Goal: Task Accomplishment & Management: Use online tool/utility

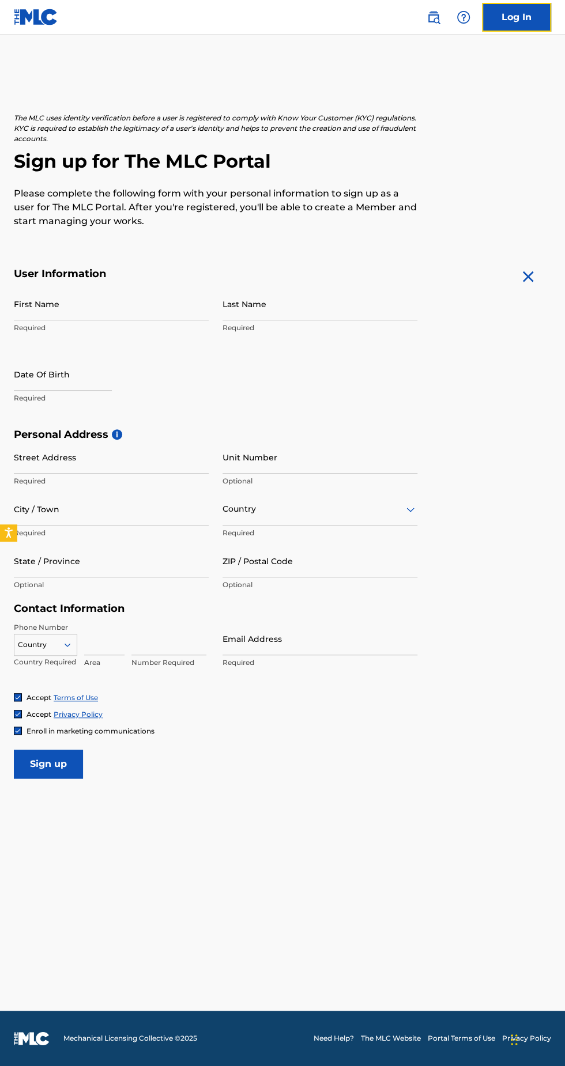
click at [526, 17] on link "Log In" at bounding box center [516, 17] width 69 height 29
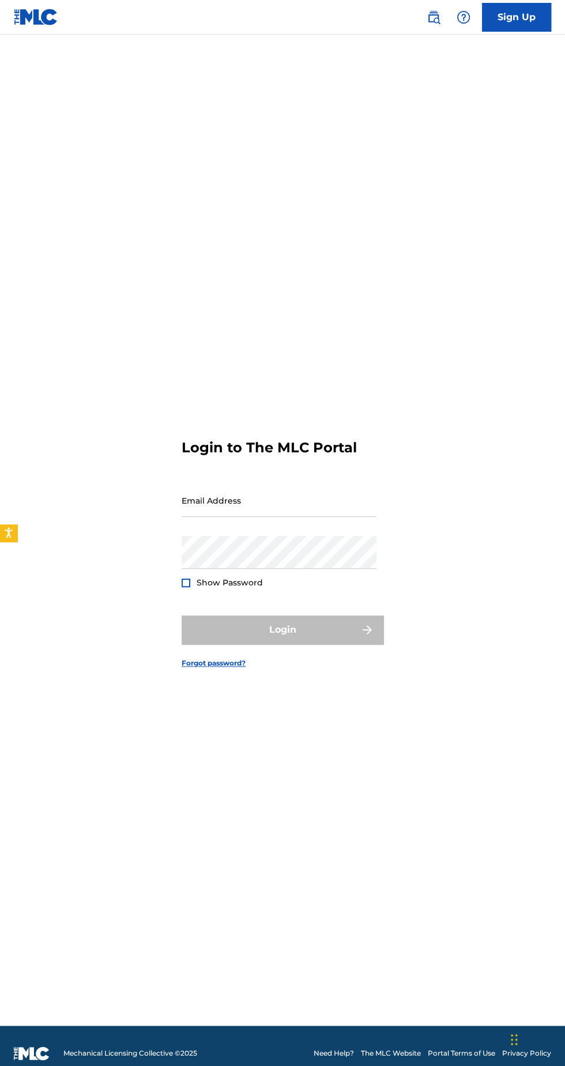
click at [290, 517] on input "Email Address" at bounding box center [278, 500] width 195 height 33
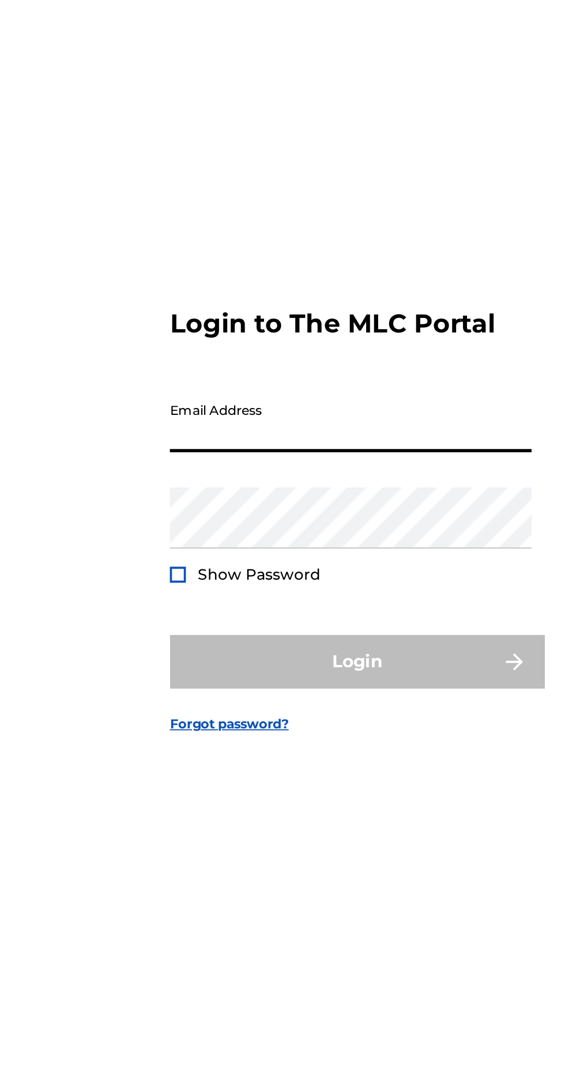
type input "[PERSON_NAME][EMAIL_ADDRESS][PERSON_NAME][DOMAIN_NAME]"
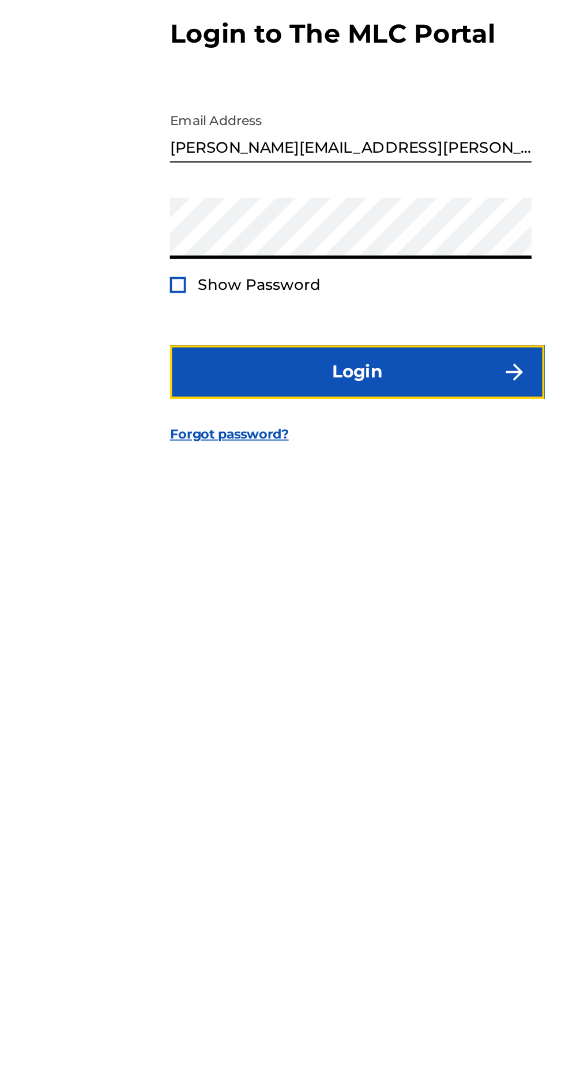
click at [334, 644] on button "Login" at bounding box center [282, 629] width 202 height 29
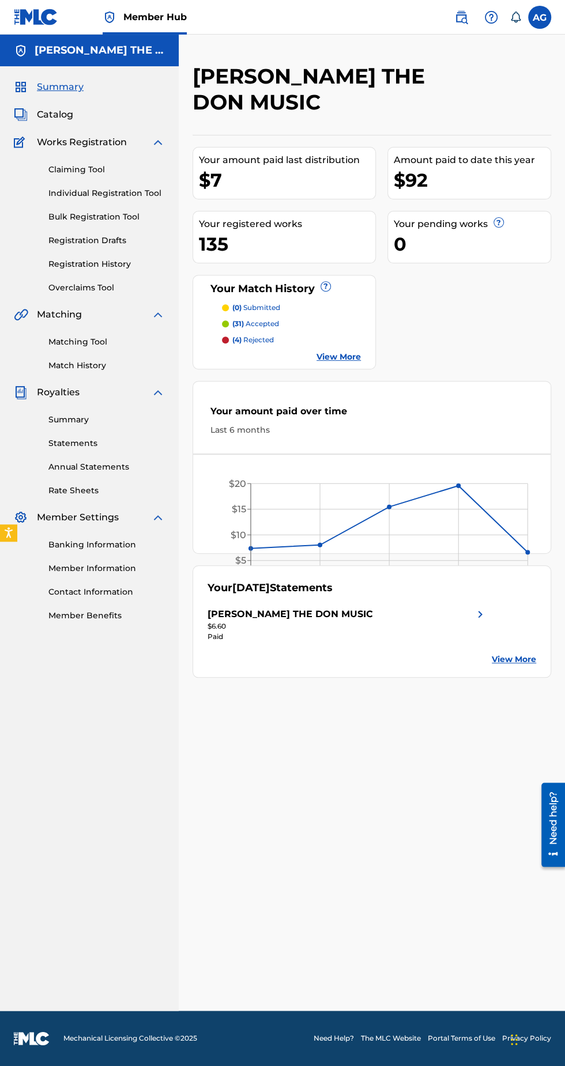
scroll to position [5, 0]
click at [66, 336] on link "Matching Tool" at bounding box center [106, 342] width 116 height 12
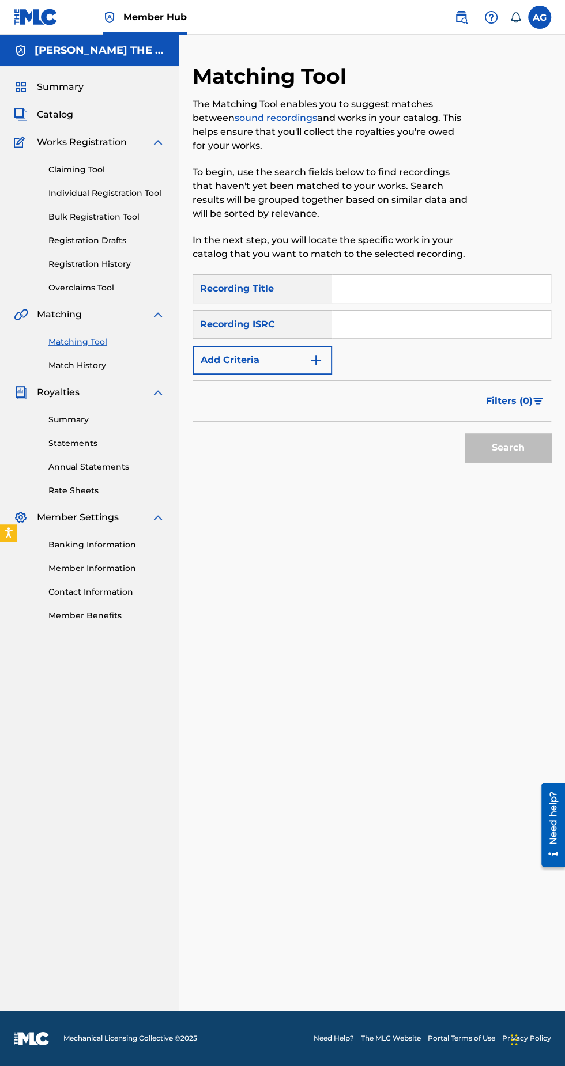
click at [395, 284] on input "Search Form" at bounding box center [441, 289] width 218 height 28
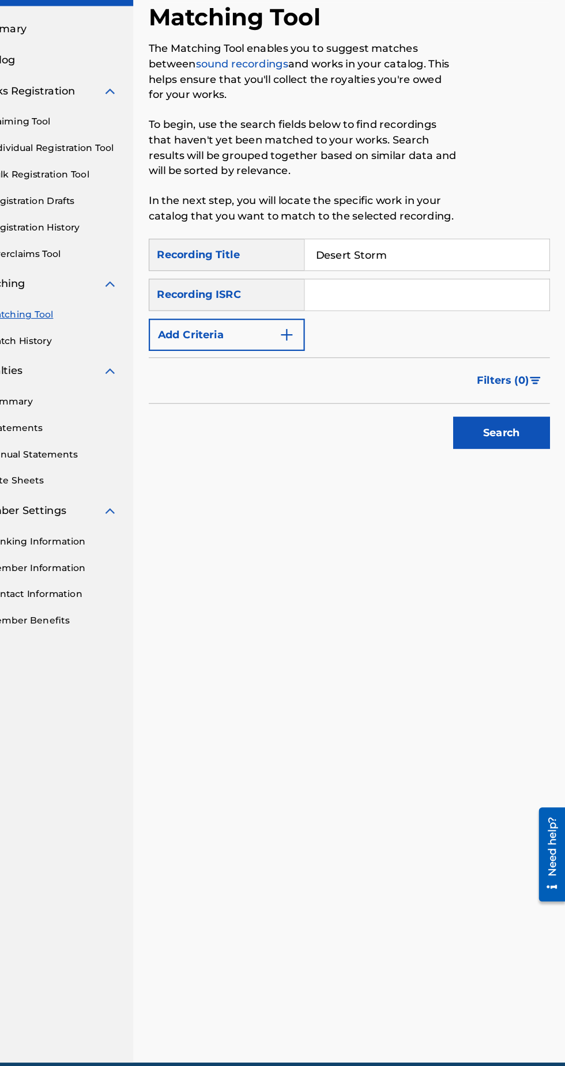
type input "Desert Storm"
click at [518, 441] on button "Search" at bounding box center [507, 447] width 86 height 29
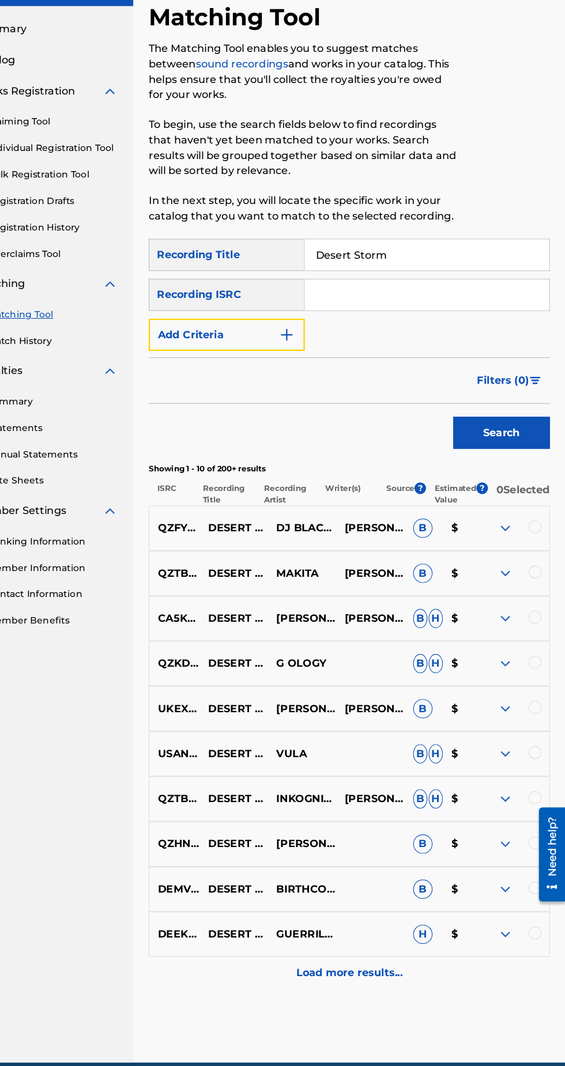
click at [322, 358] on img "Search Form" at bounding box center [316, 360] width 14 height 14
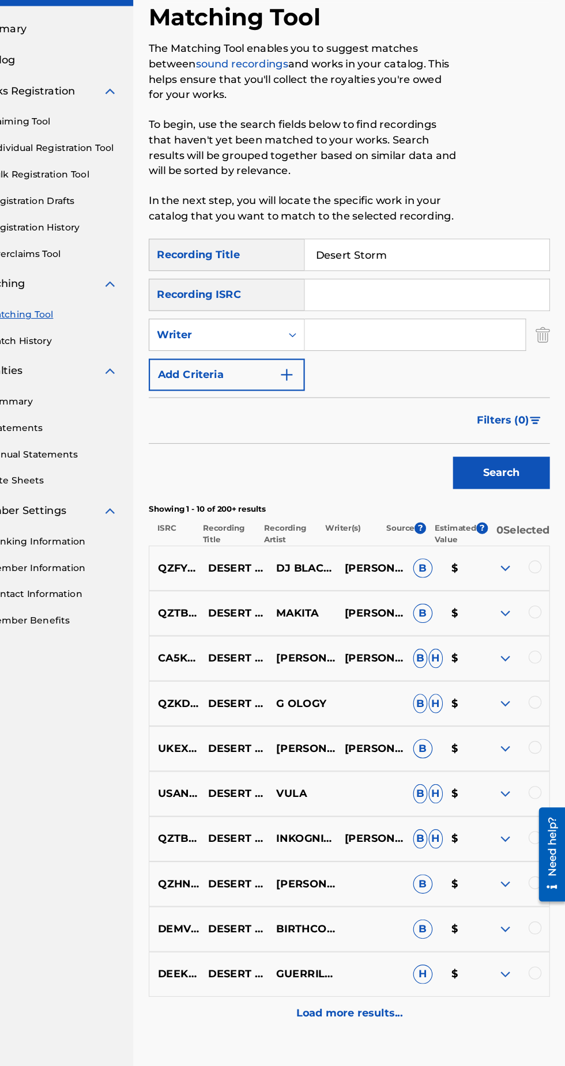
click at [394, 354] on input "Search Form" at bounding box center [430, 360] width 197 height 28
type input "[PERSON_NAME]"
click at [524, 484] on button "Search" at bounding box center [507, 483] width 86 height 29
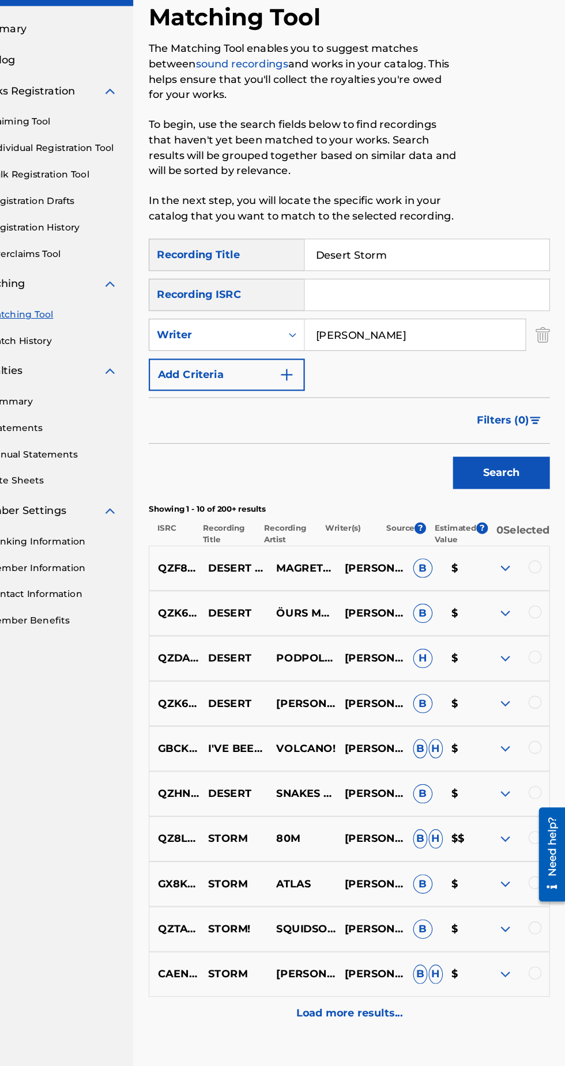
click at [513, 938] on img at bounding box center [511, 932] width 14 height 14
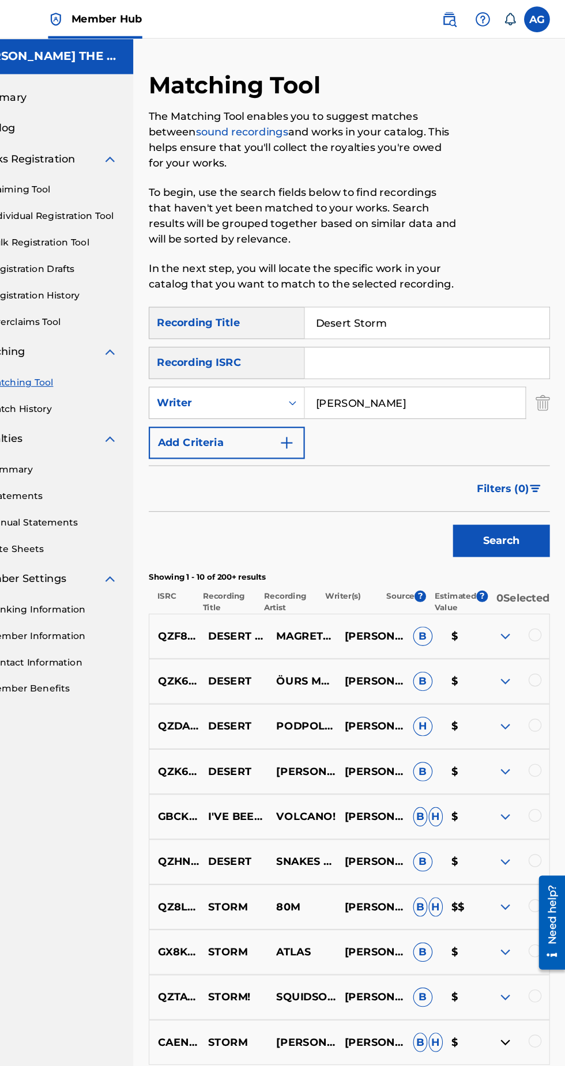
click at [435, 289] on input "Desert Storm" at bounding box center [441, 289] width 218 height 28
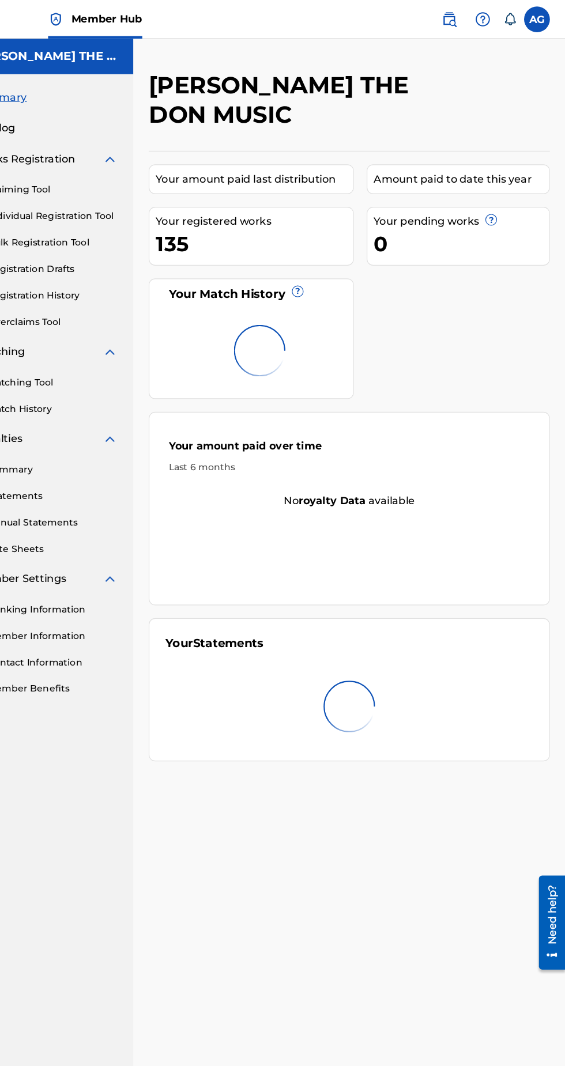
scroll to position [5, 0]
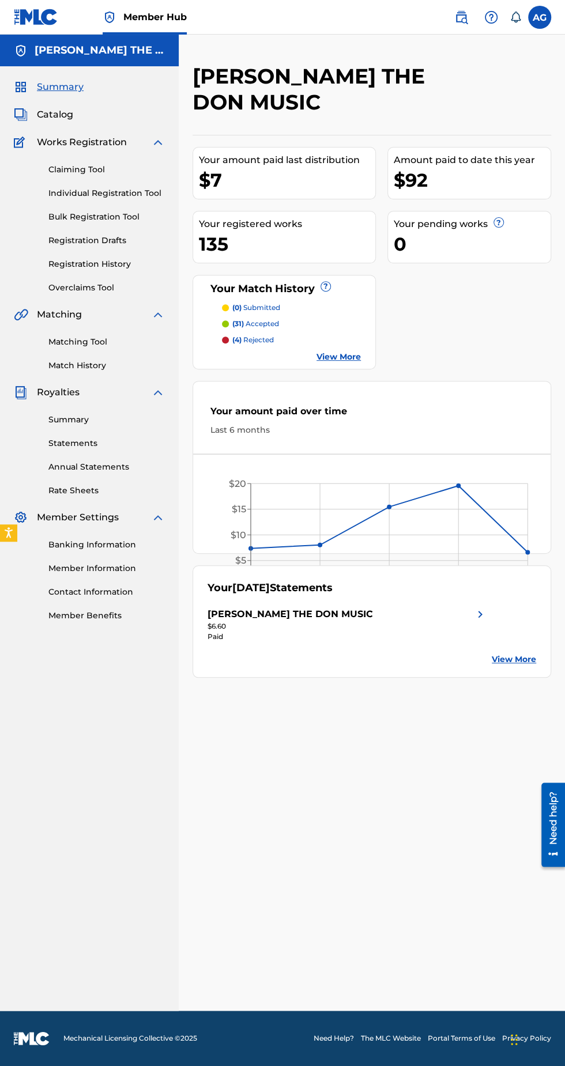
click at [101, 164] on link "Claiming Tool" at bounding box center [106, 170] width 116 height 12
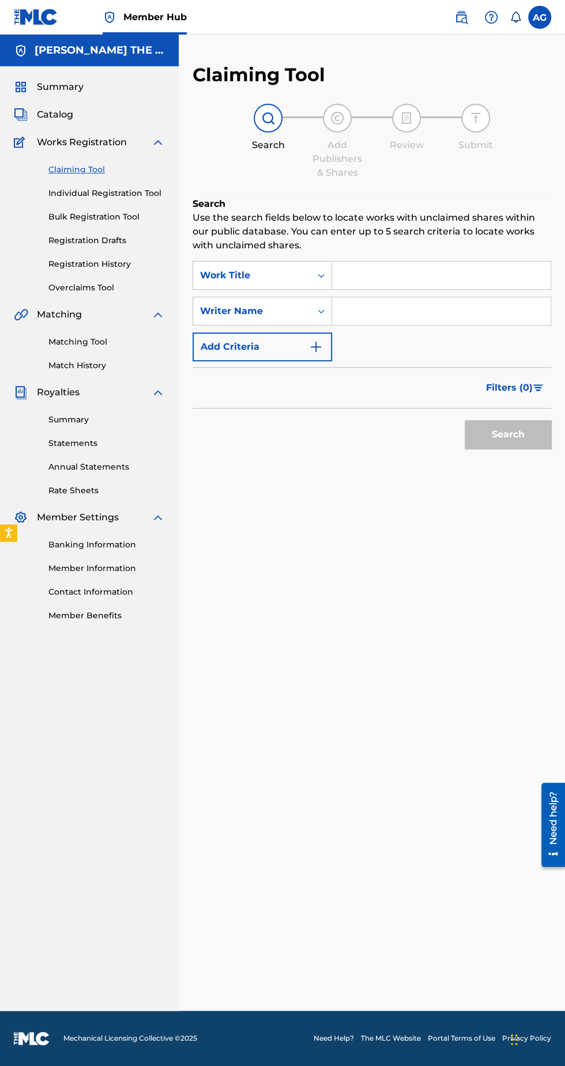
click at [402, 314] on input "Search Form" at bounding box center [441, 311] width 218 height 28
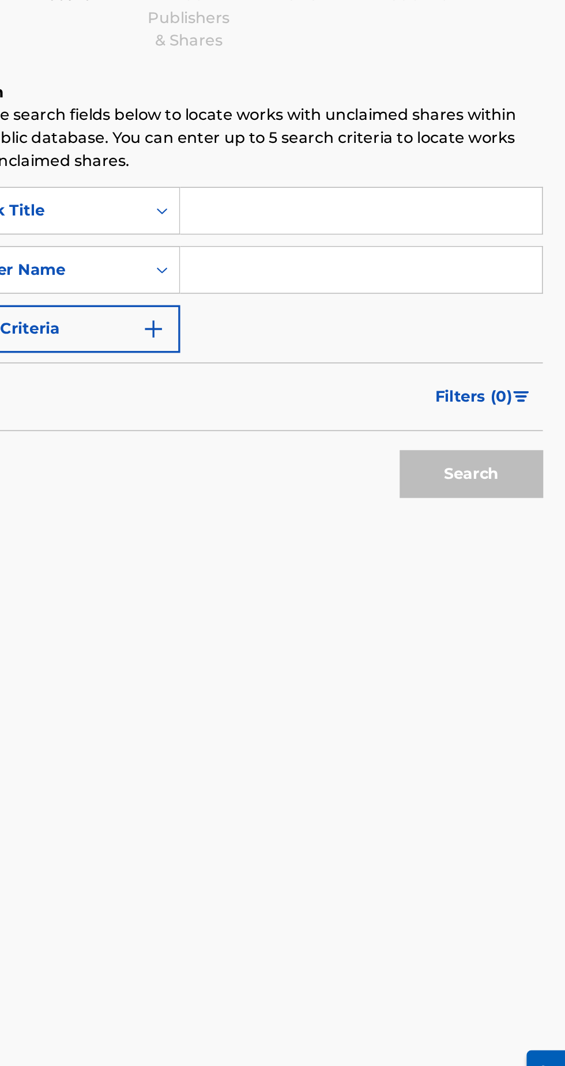
type input "[PERSON_NAME]"
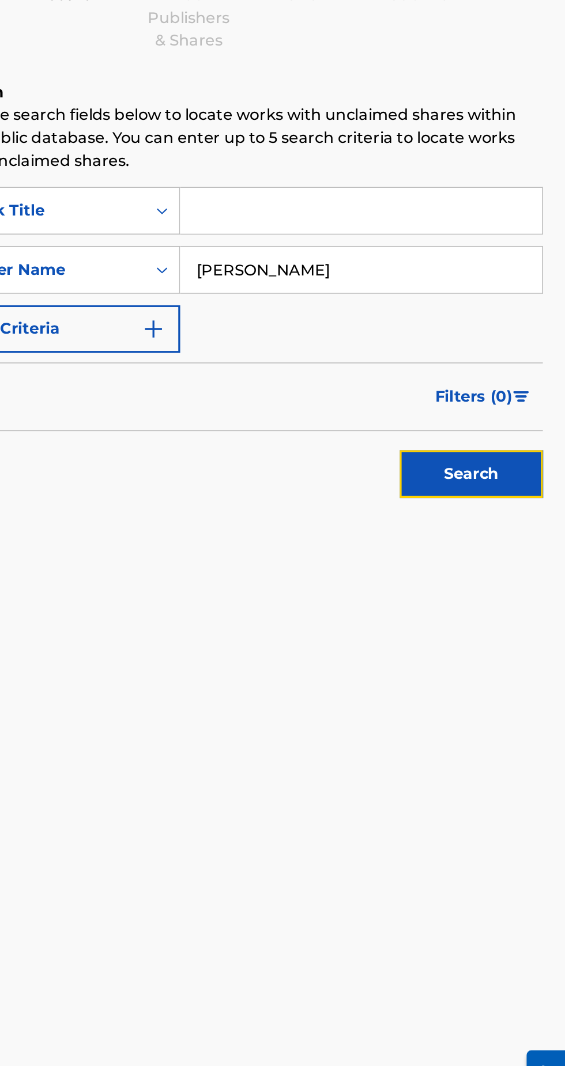
click at [522, 440] on button "Search" at bounding box center [507, 434] width 86 height 29
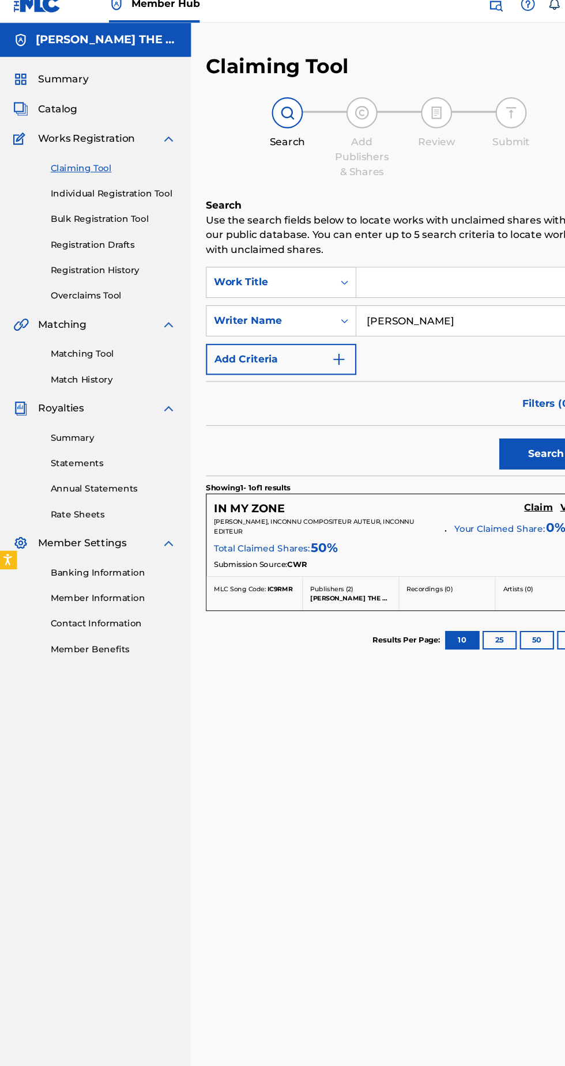
scroll to position [13, 0]
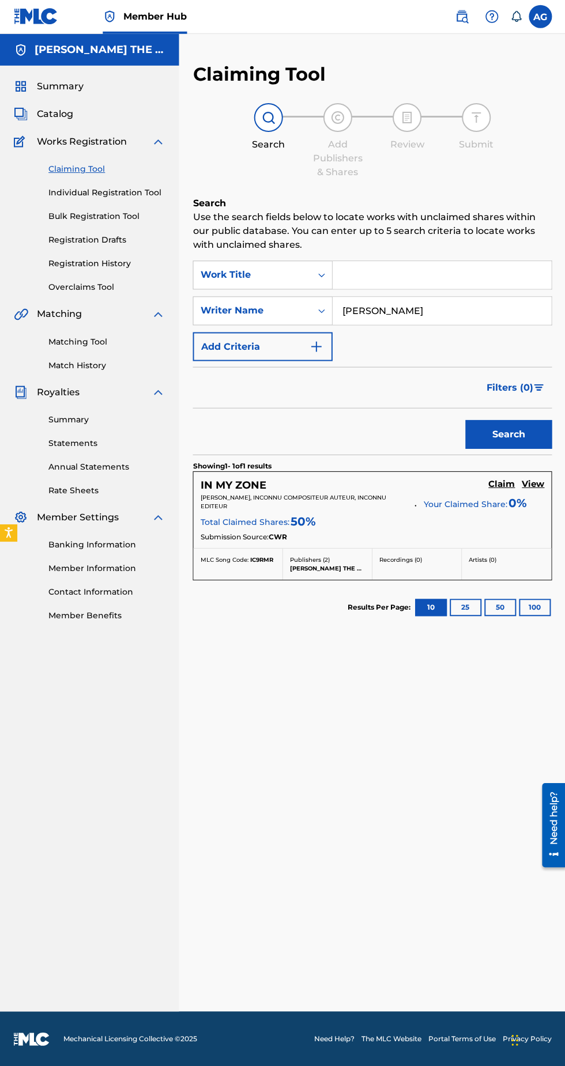
click at [527, 479] on h5 "View" at bounding box center [532, 484] width 22 height 11
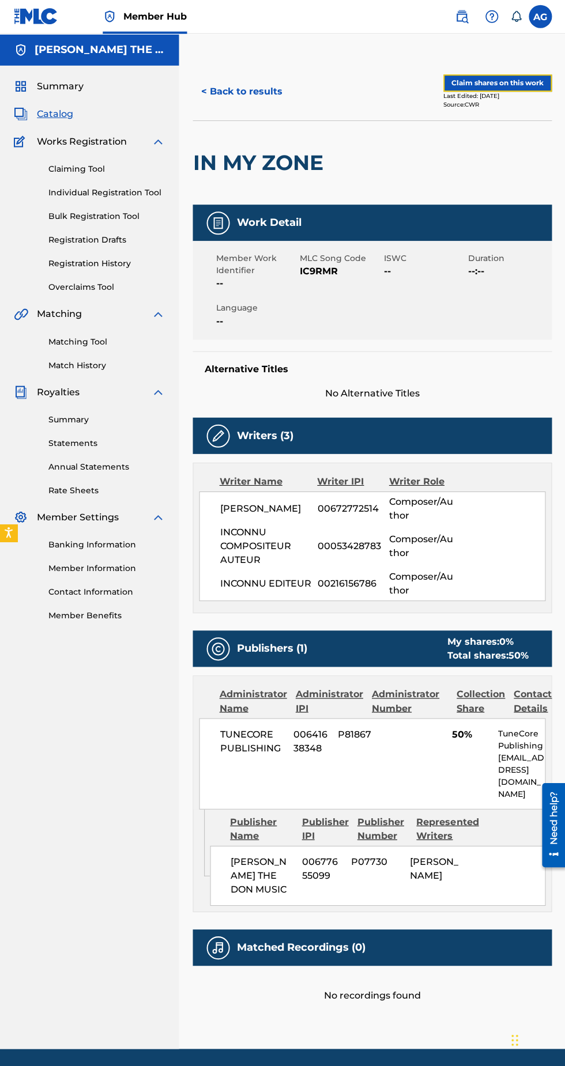
click at [500, 85] on button "Claim shares on this work" at bounding box center [497, 83] width 108 height 17
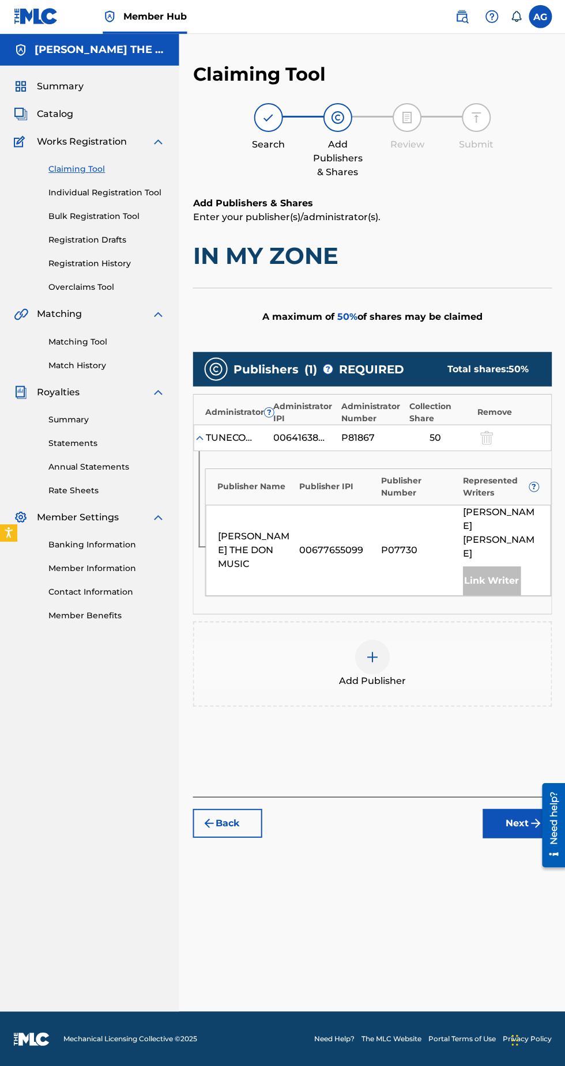
click at [504, 566] on div "Link Writer" at bounding box center [491, 580] width 58 height 29
click at [505, 566] on div "Link Writer" at bounding box center [491, 580] width 58 height 29
click at [394, 640] on div "Add Publisher" at bounding box center [372, 664] width 356 height 48
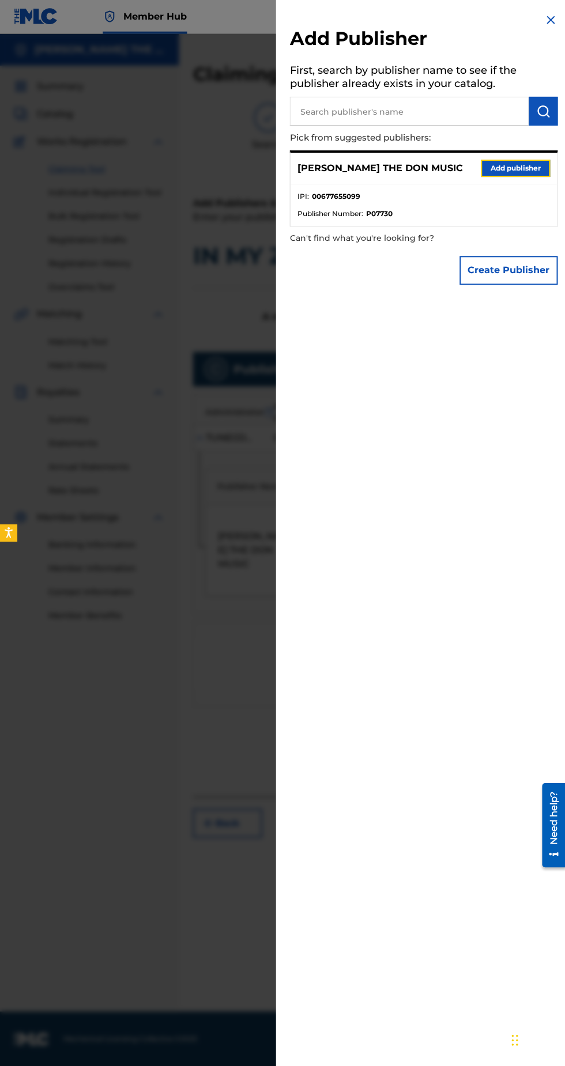
click at [524, 177] on button "Add publisher" at bounding box center [514, 168] width 69 height 17
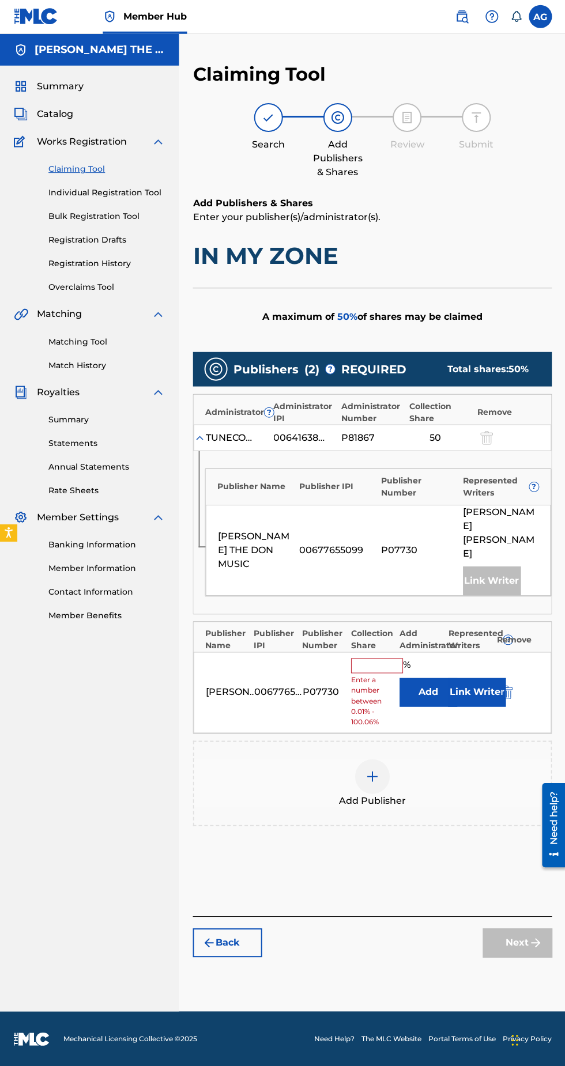
click at [394, 658] on input "text" at bounding box center [376, 665] width 52 height 15
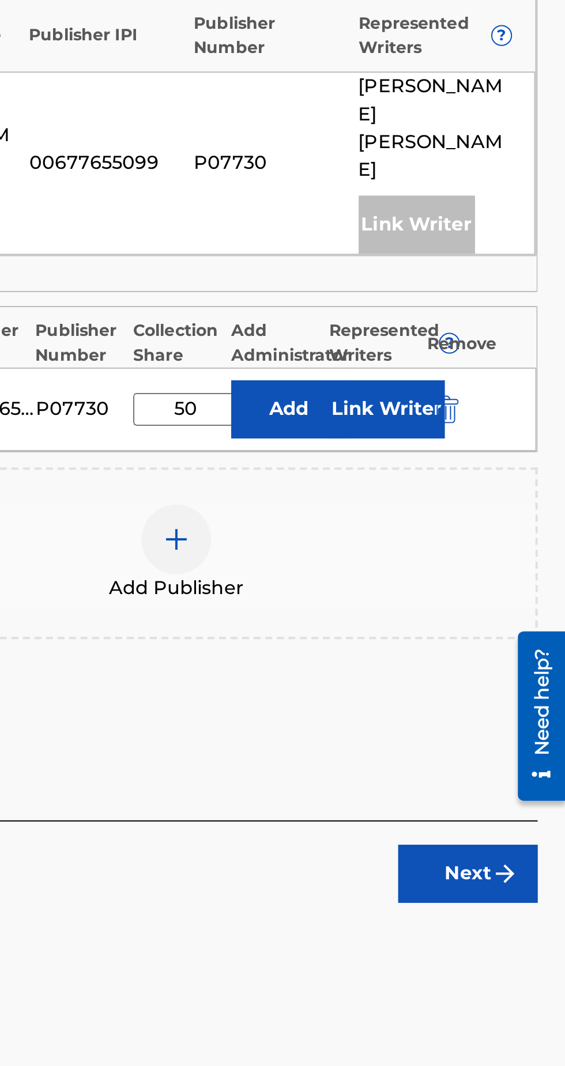
type input "50"
click at [483, 658] on button "Link Writer" at bounding box center [476, 672] width 58 height 29
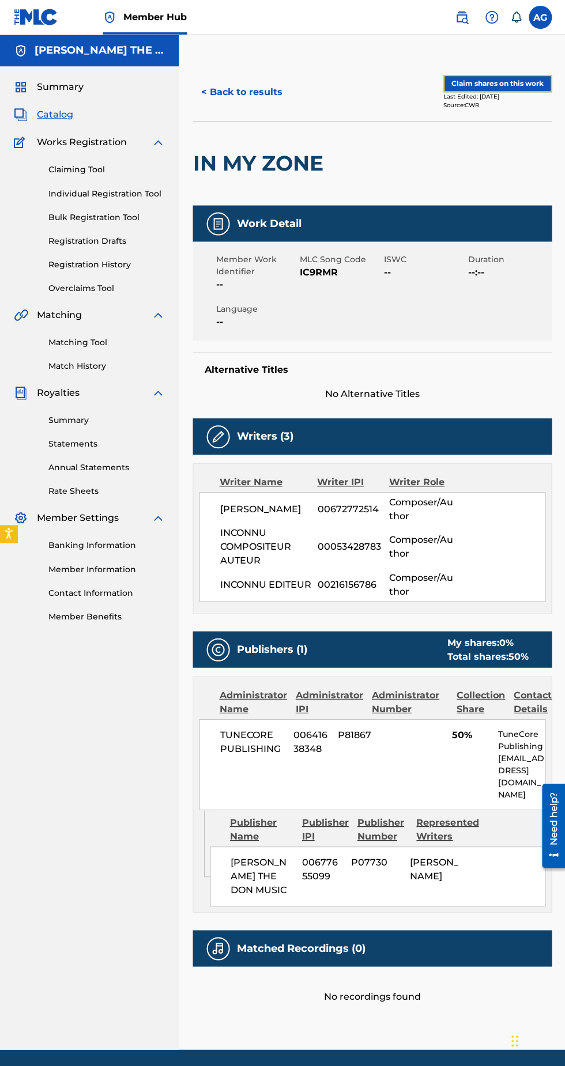
click at [496, 83] on button "Claim shares on this work" at bounding box center [497, 83] width 108 height 17
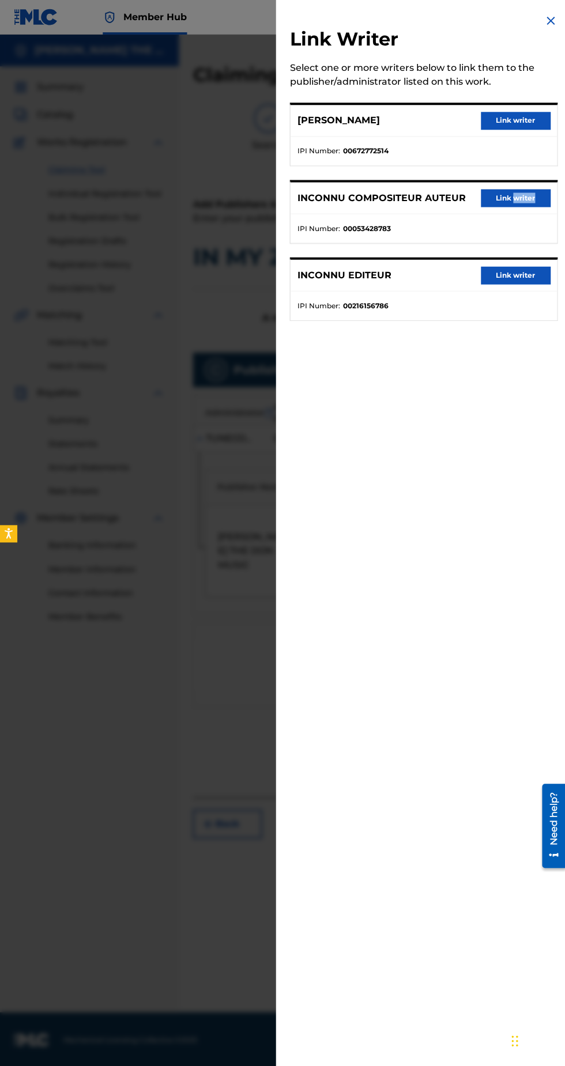
click at [411, 487] on div "Link Writer Select one or more writers below to link them to the publisher/admi…" at bounding box center [422, 533] width 295 height 1066
click at [520, 129] on button "Link writer" at bounding box center [514, 120] width 69 height 17
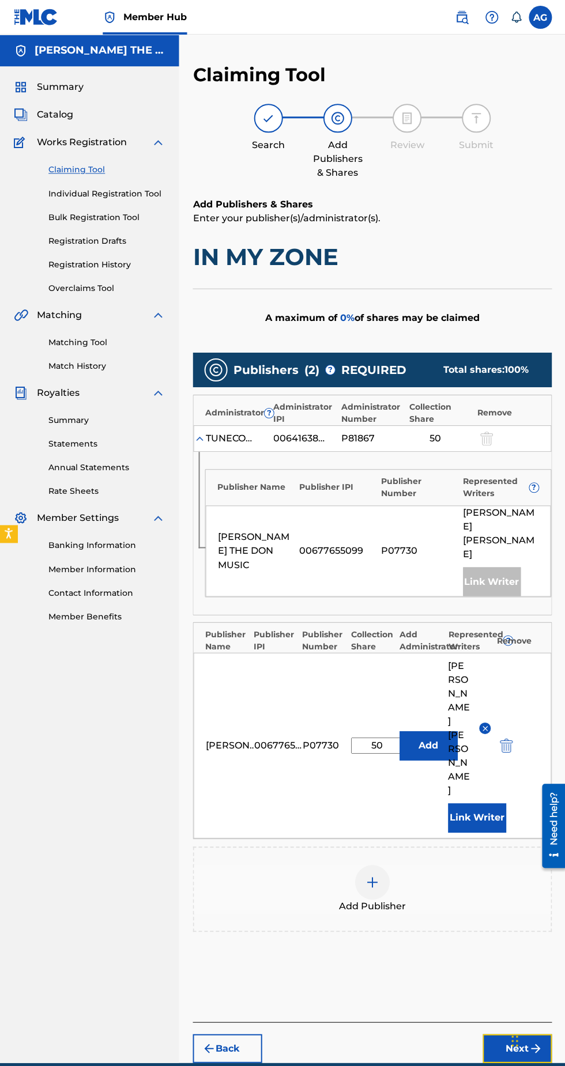
click at [525, 1033] on button "Next" at bounding box center [516, 1047] width 69 height 29
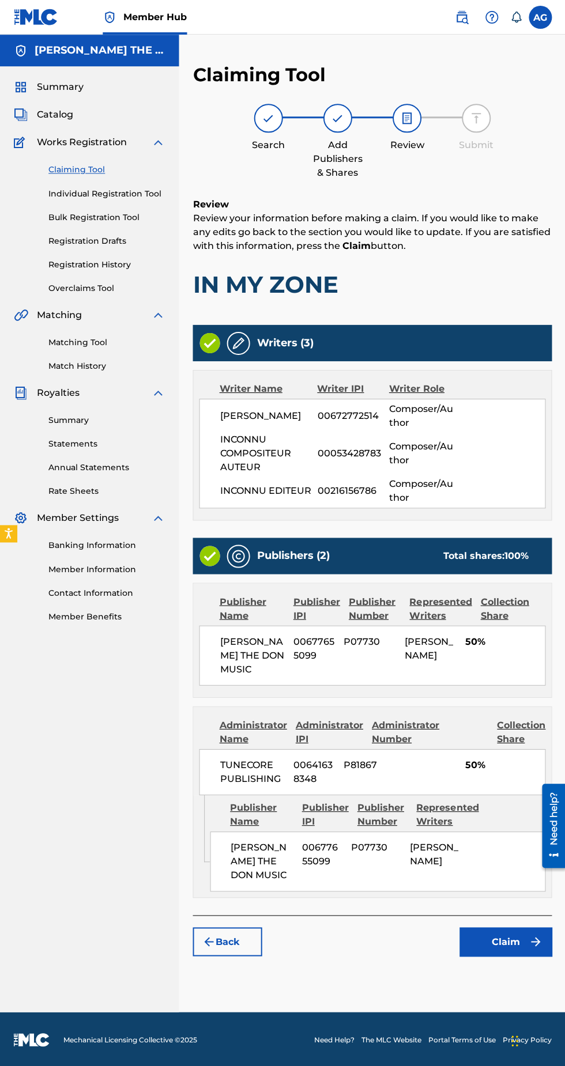
scroll to position [52, 0]
click at [501, 926] on button "Claim" at bounding box center [505, 940] width 92 height 29
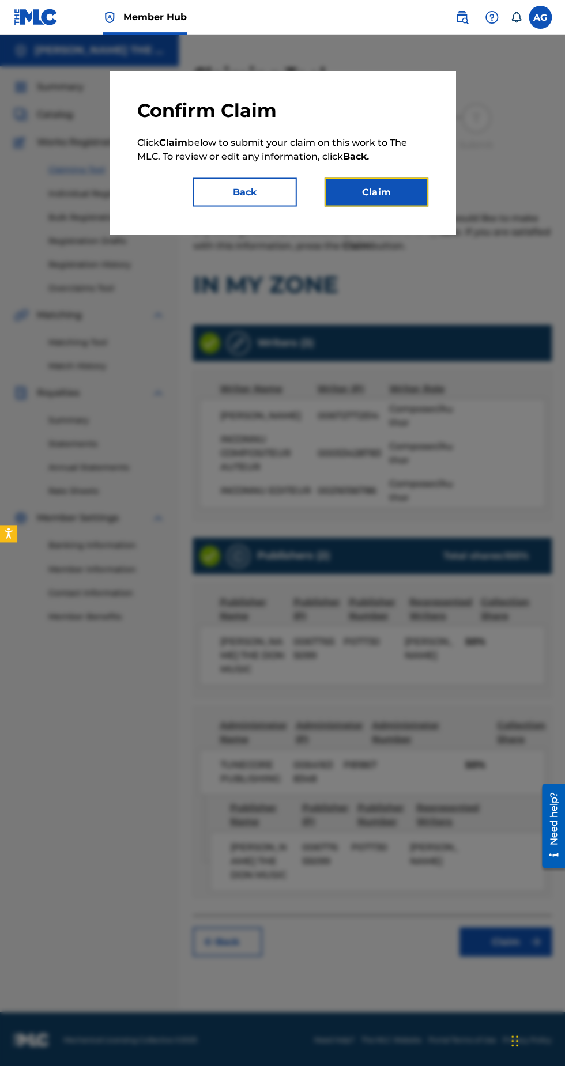
click at [394, 206] on button "Claim" at bounding box center [376, 191] width 104 height 29
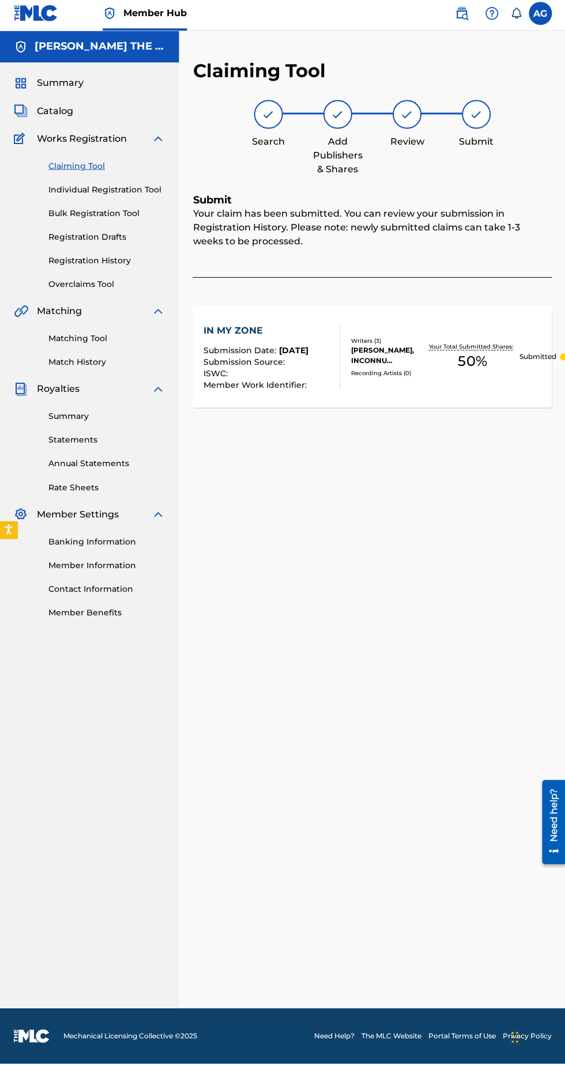
scroll to position [0, 0]
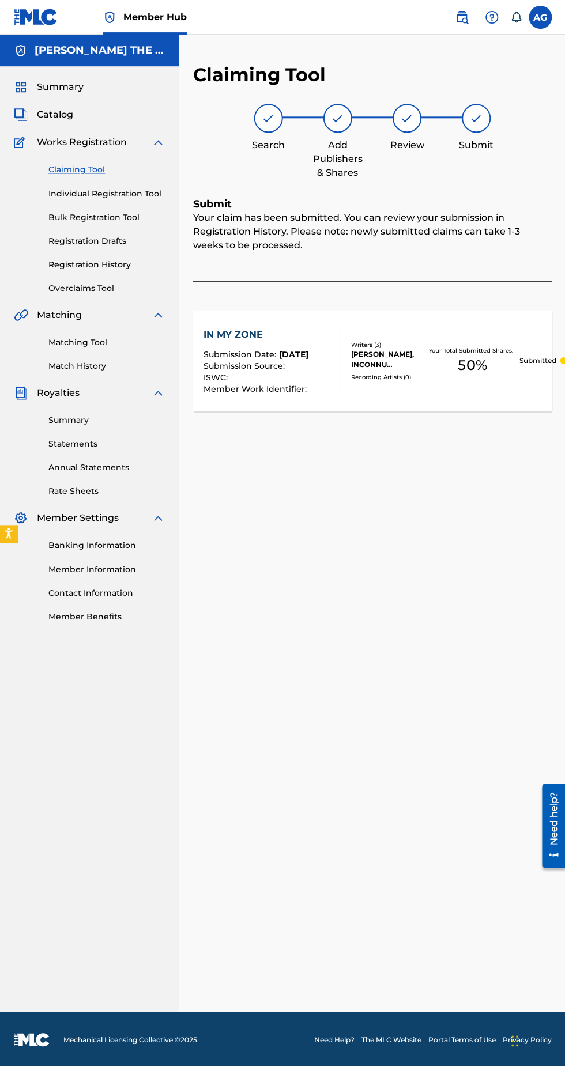
click at [77, 86] on span "Summary" at bounding box center [60, 87] width 47 height 14
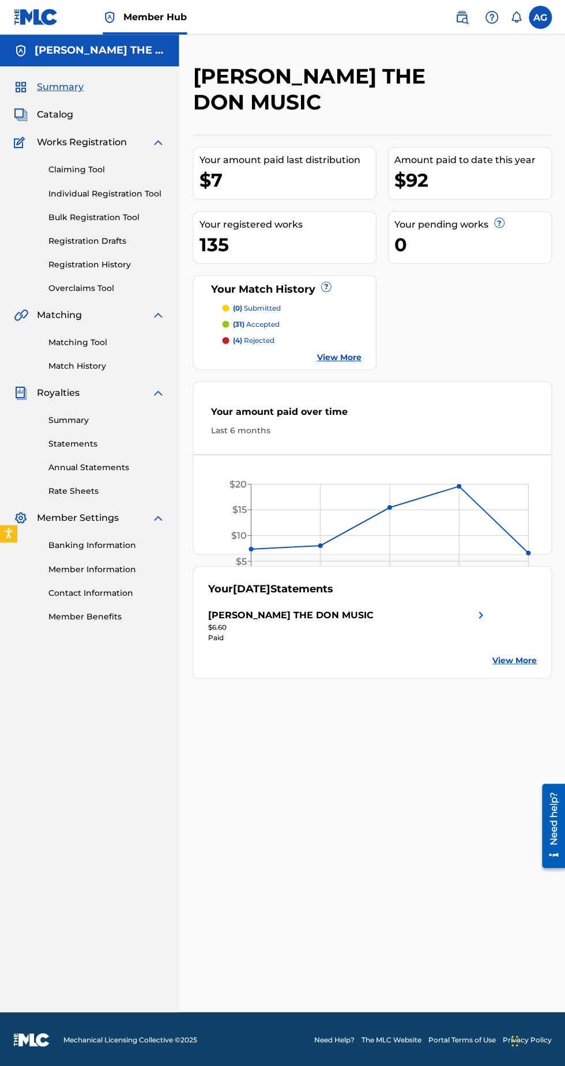
click at [99, 145] on span "Works Registration" at bounding box center [82, 142] width 90 height 14
click at [460, 17] on img at bounding box center [461, 17] width 14 height 14
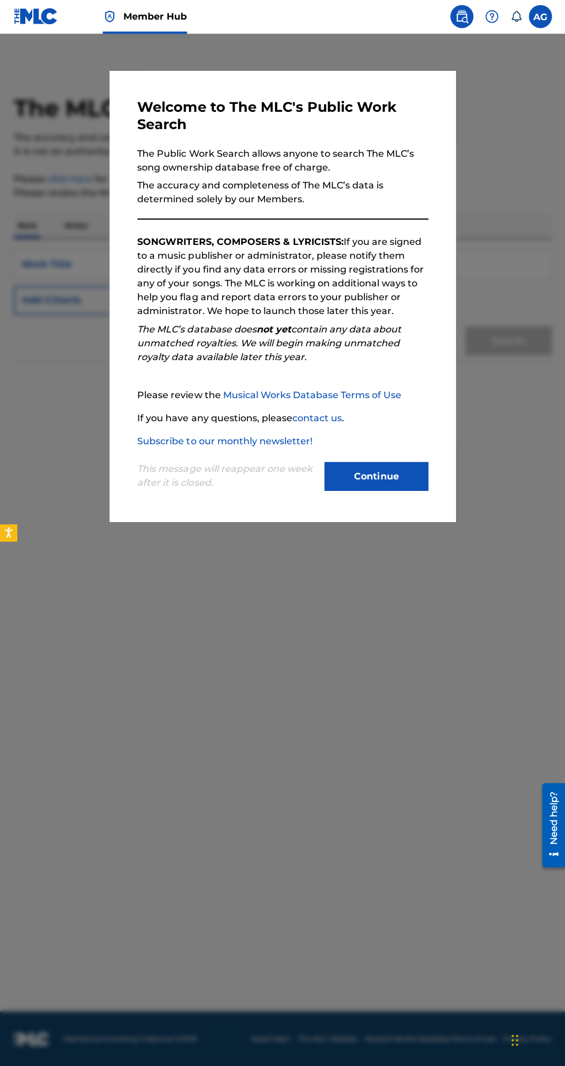
scroll to position [82, 0]
click at [389, 491] on button "Continue" at bounding box center [376, 476] width 104 height 29
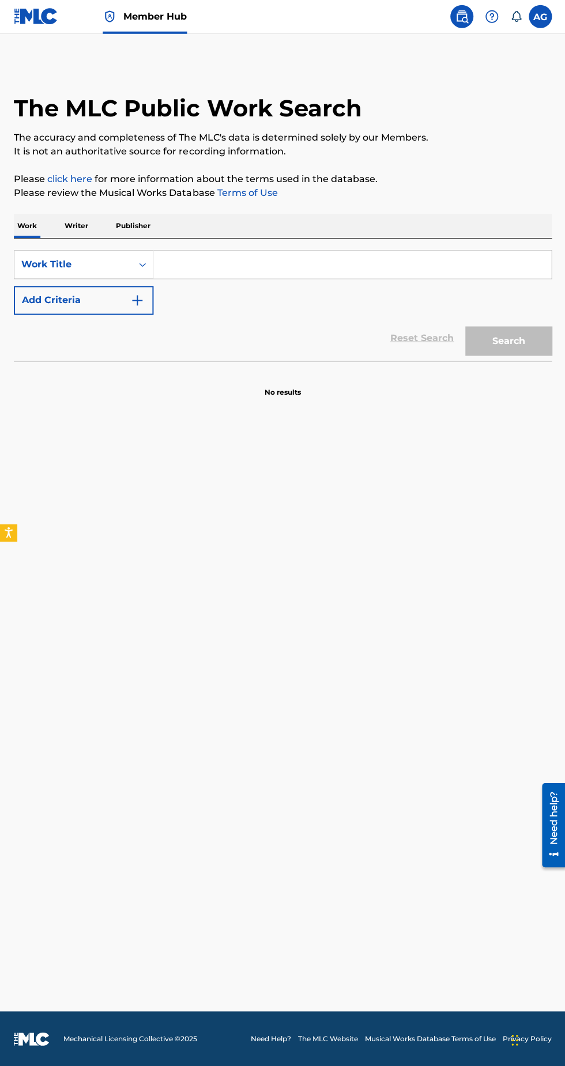
click at [281, 251] on input "Search Form" at bounding box center [351, 265] width 397 height 28
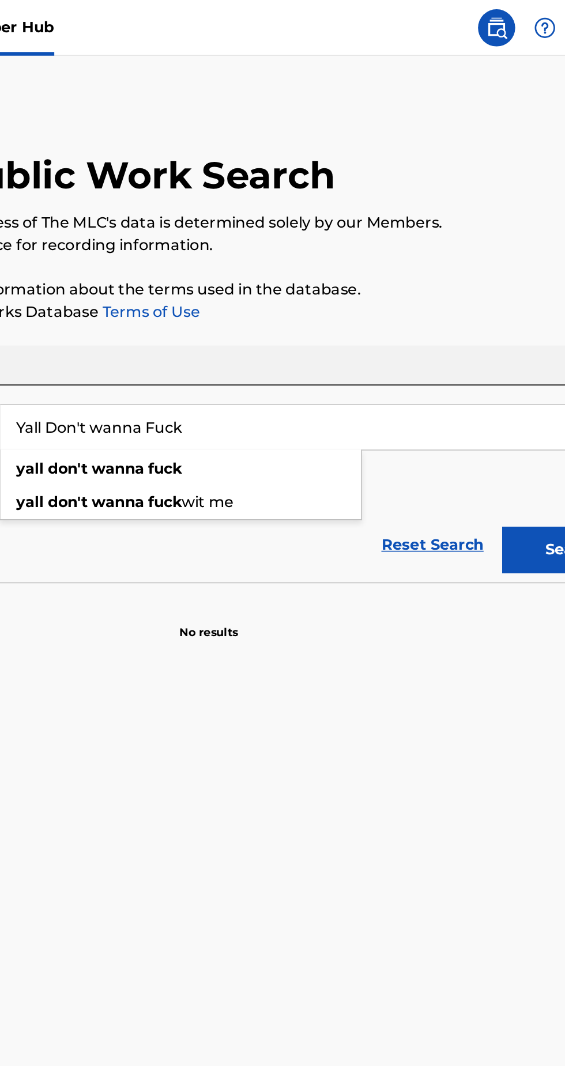
click at [311, 301] on div "yall don't wanna fuck wit me" at bounding box center [265, 311] width 224 height 21
type input "yall don't wanna fuck wit me"
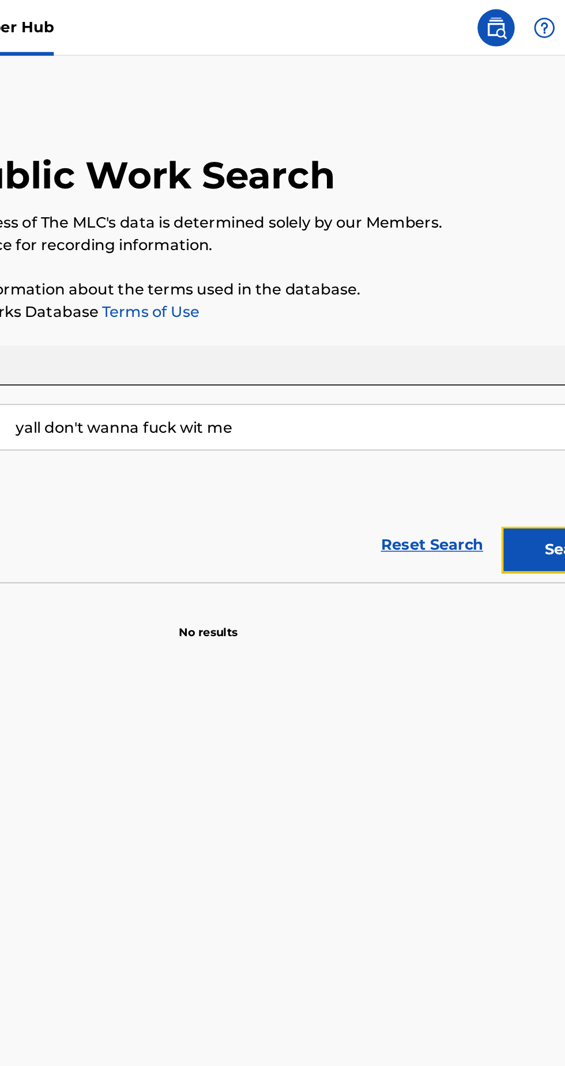
click at [490, 327] on button "Search" at bounding box center [507, 341] width 86 height 29
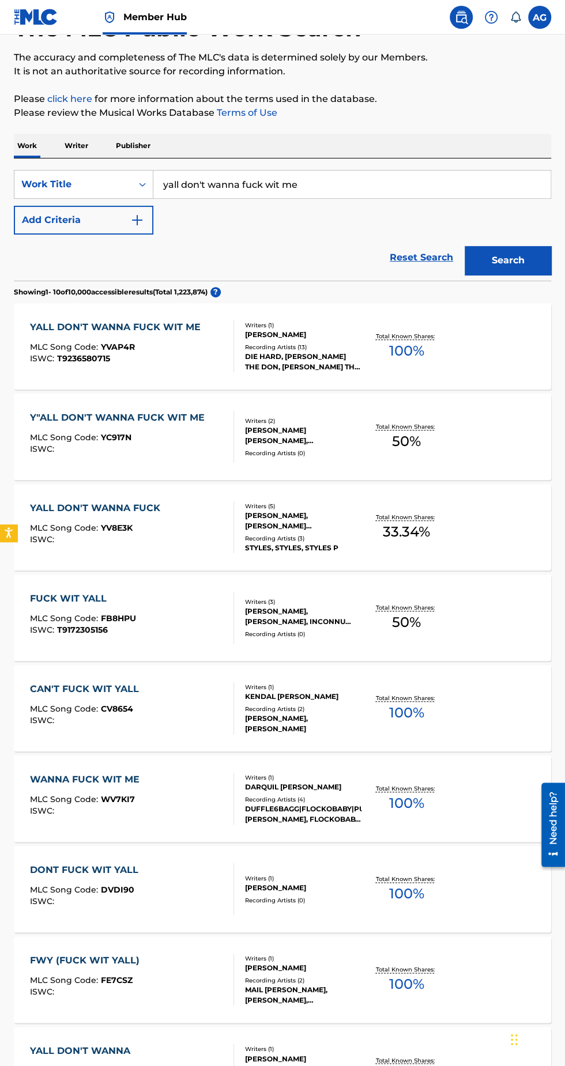
scroll to position [84, 0]
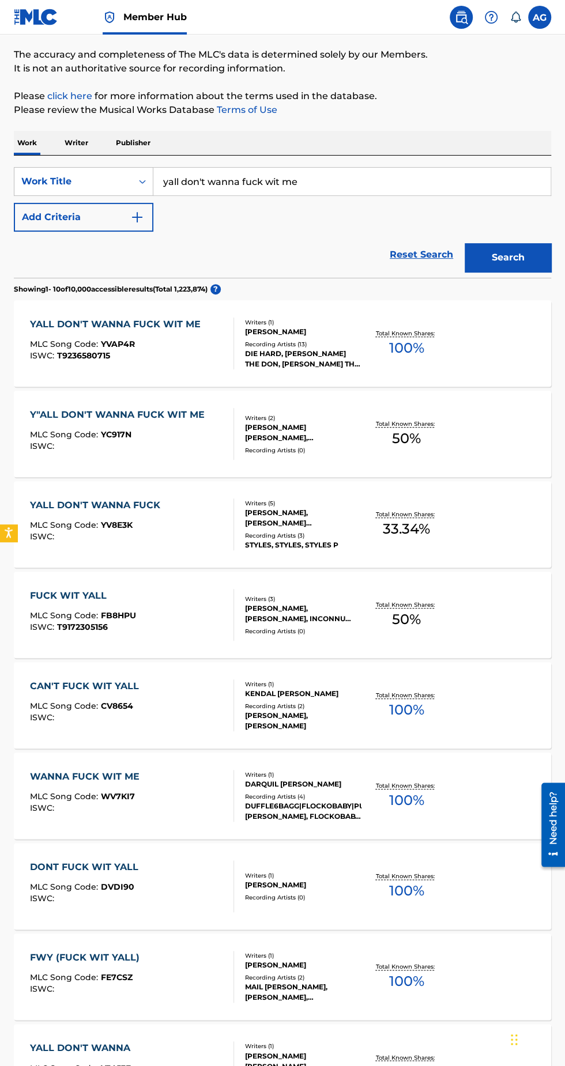
click at [181, 437] on div "MLC Song Code : YC917N" at bounding box center [120, 436] width 180 height 12
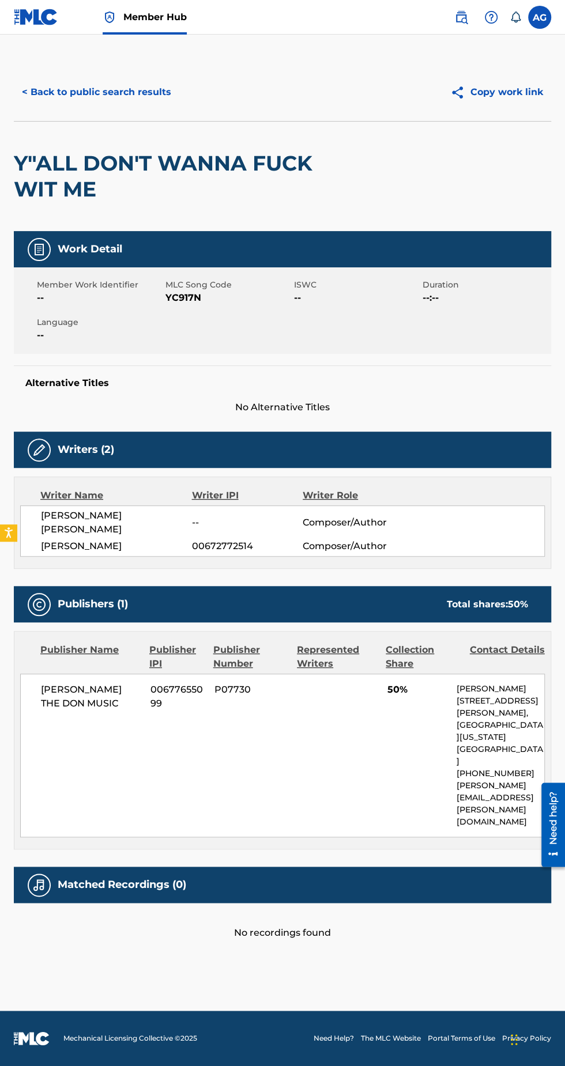
click at [94, 94] on button "< Back to public search results" at bounding box center [96, 92] width 165 height 29
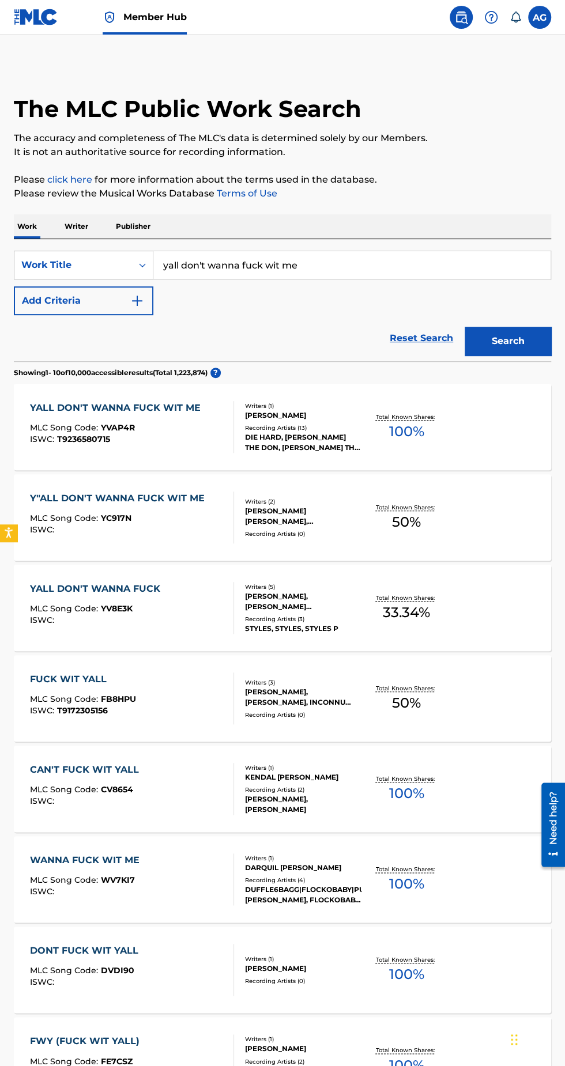
click at [280, 435] on div "DIE HARD, [PERSON_NAME] THE DON, [PERSON_NAME] THE DON, [PERSON_NAME] THE DON, …" at bounding box center [303, 442] width 116 height 21
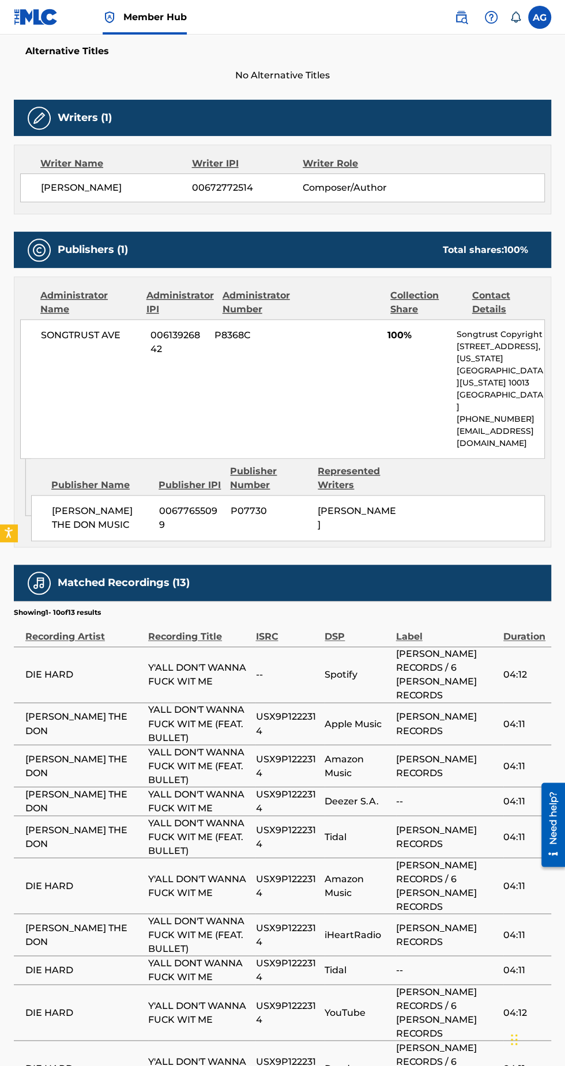
scroll to position [351, 0]
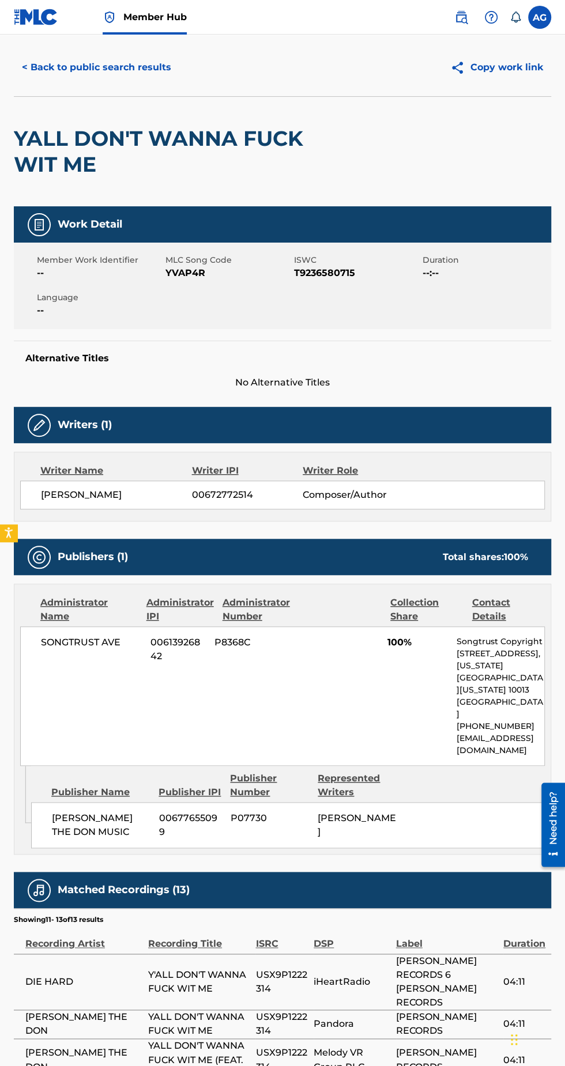
scroll to position [0, 0]
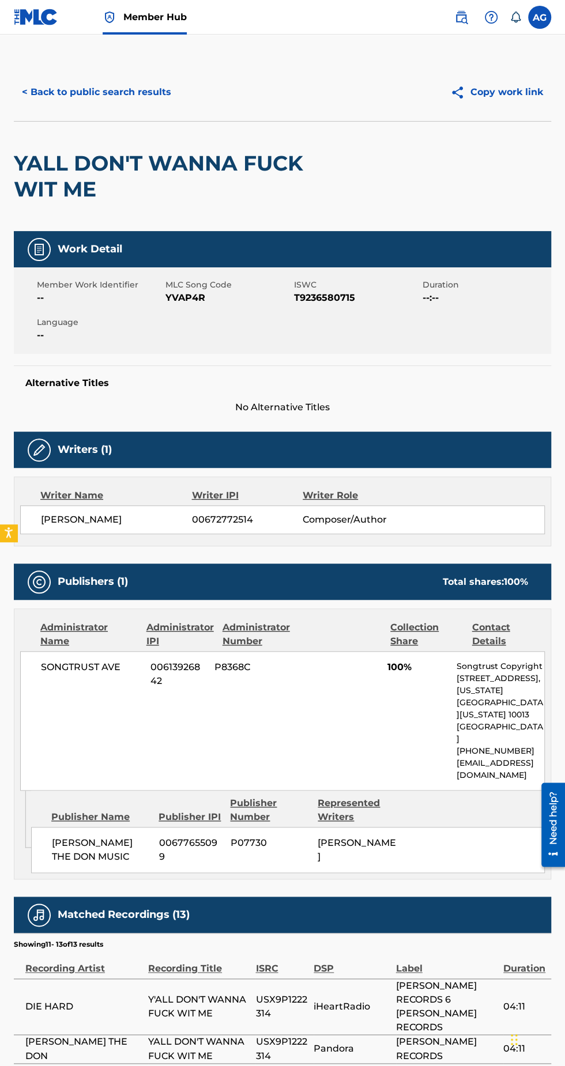
click at [116, 86] on button "< Back to public search results" at bounding box center [96, 92] width 165 height 29
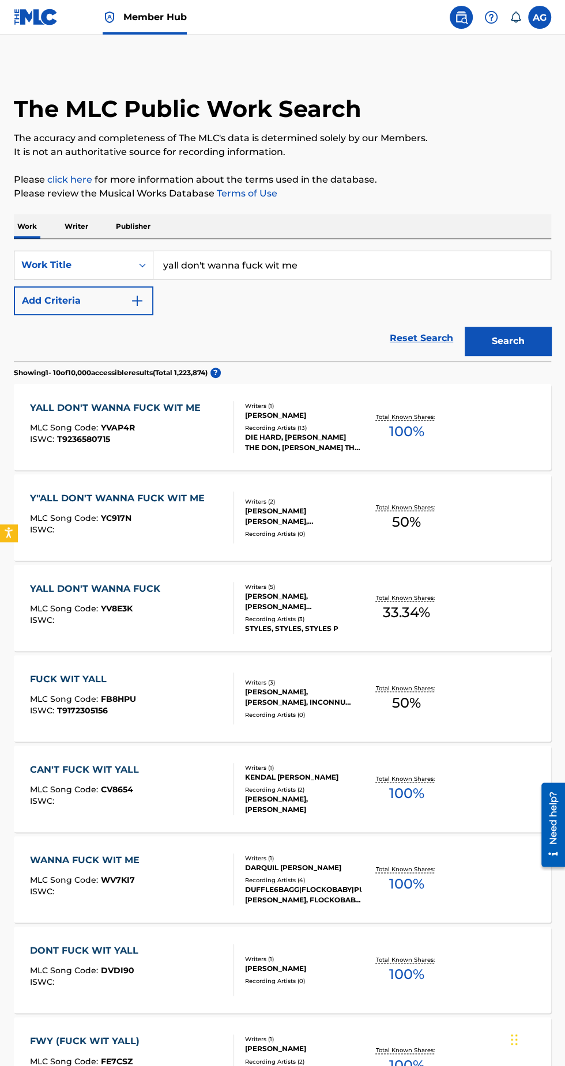
click at [338, 264] on input "yall don't wanna fuck wit me" at bounding box center [351, 265] width 397 height 28
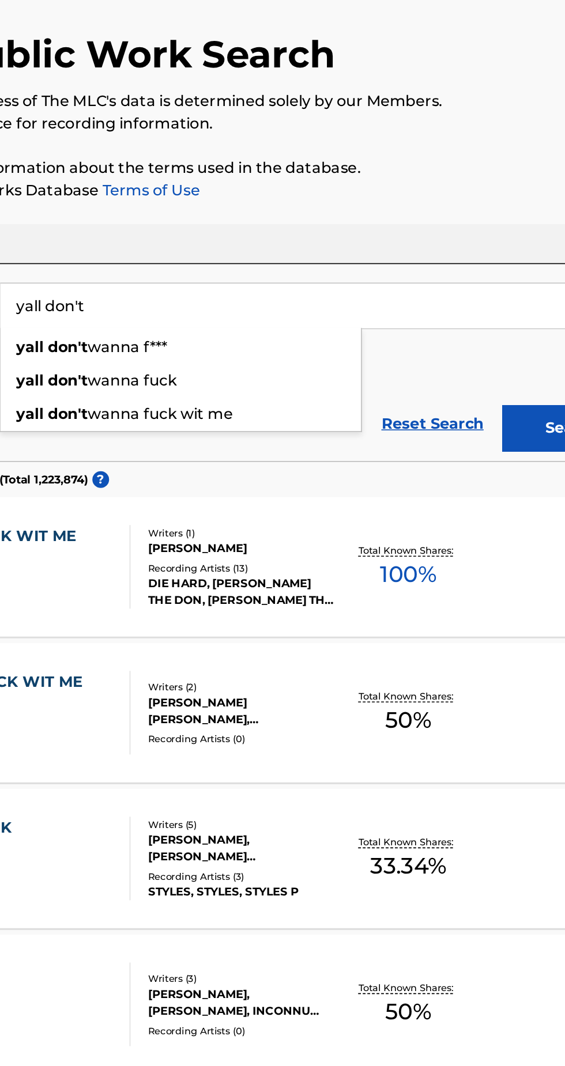
type input "yall"
